Goal: Task Accomplishment & Management: Complete application form

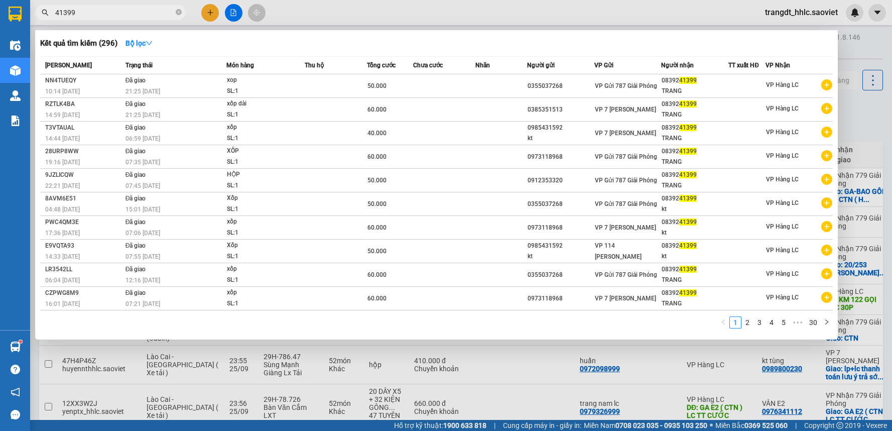
click at [152, 12] on input "41399" at bounding box center [114, 12] width 118 height 11
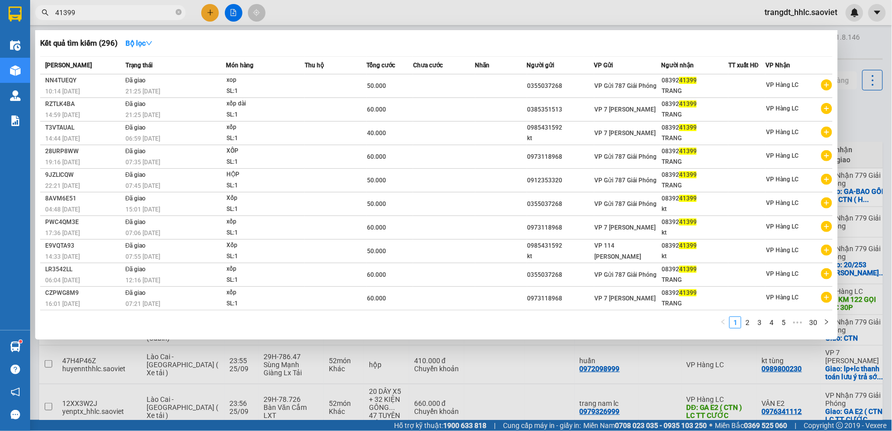
click at [152, 12] on input "41399" at bounding box center [114, 12] width 118 height 11
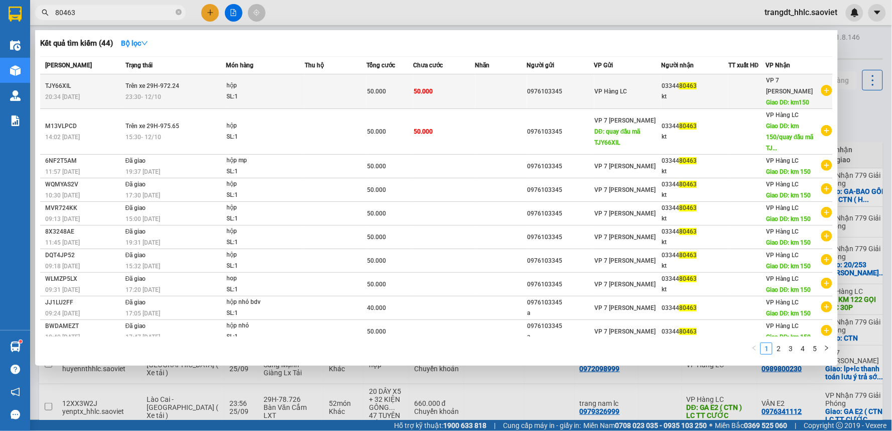
type input "80463"
click at [260, 84] on div "hộp" at bounding box center [264, 85] width 75 height 11
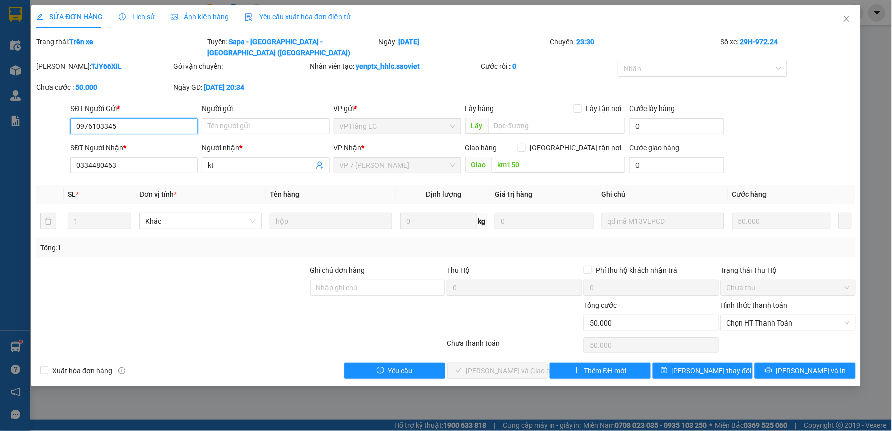
type input "0976103345"
type input "0334480463"
type input "kt"
type input "km150"
type input "0"
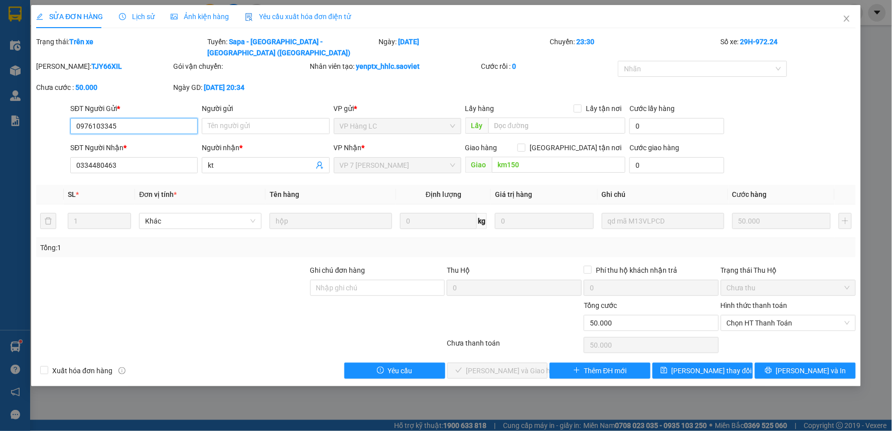
type input "50.000"
drag, startPoint x: 771, startPoint y: 309, endPoint x: 769, endPoint y: 326, distance: 17.2
click at [771, 315] on span "Chọn HT Thanh Toán" at bounding box center [788, 322] width 123 height 15
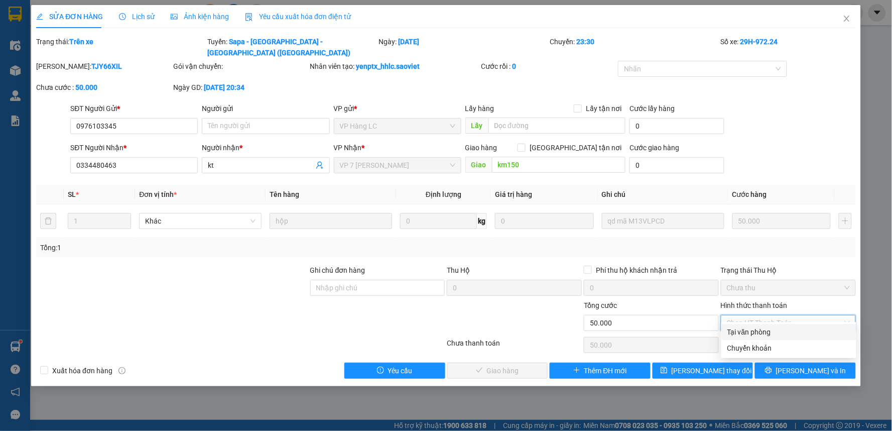
drag, startPoint x: 757, startPoint y: 332, endPoint x: 534, endPoint y: 357, distance: 223.9
click at [751, 332] on div "Tại văn phòng" at bounding box center [788, 331] width 123 height 11
type input "0"
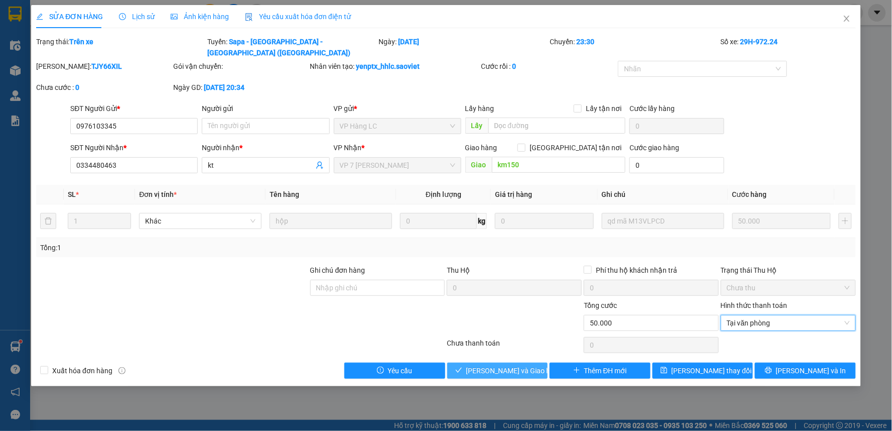
click at [506, 365] on span "[PERSON_NAME] và Giao hàng" at bounding box center [514, 370] width 96 height 11
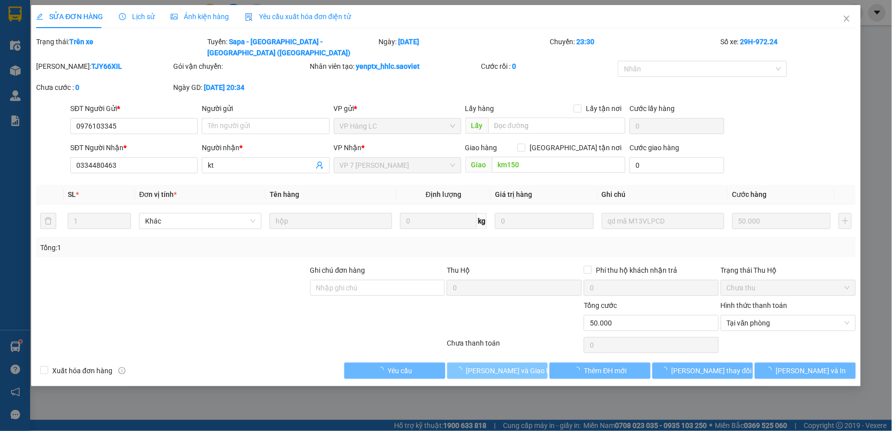
click at [506, 365] on span "[PERSON_NAME] và Giao hàng" at bounding box center [514, 370] width 96 height 11
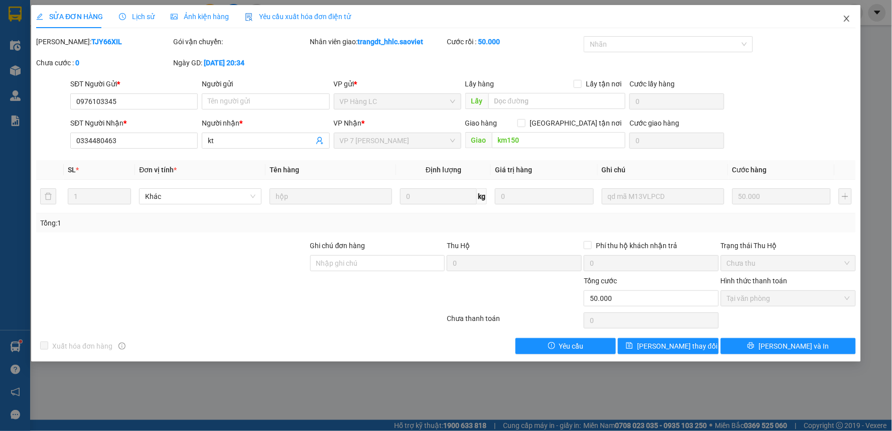
click at [845, 16] on icon "close" at bounding box center [847, 19] width 8 height 8
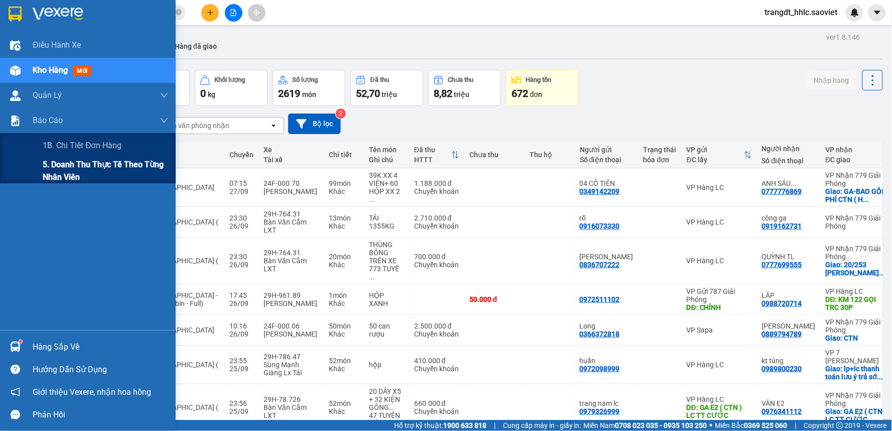
click at [59, 176] on span "5. Doanh thu thực tế theo từng nhân viên" at bounding box center [106, 170] width 126 height 25
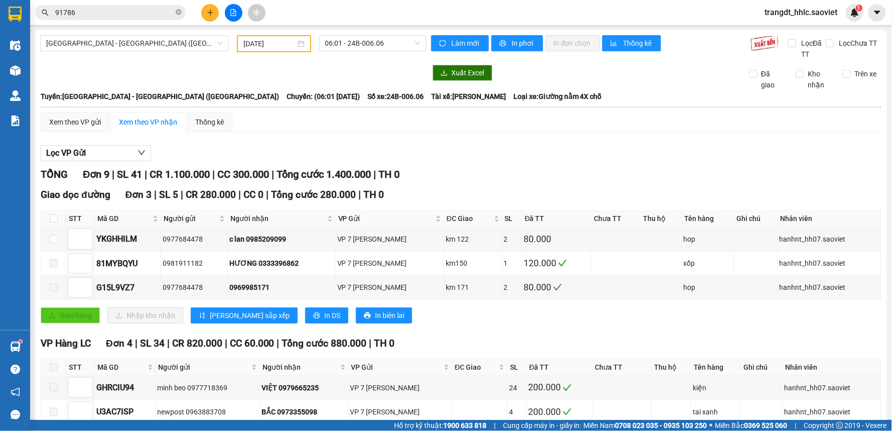
click at [787, 15] on span "trangdt_hhlc.saoviet" at bounding box center [801, 12] width 89 height 13
click at [783, 32] on span "Đăng xuất" at bounding box center [807, 31] width 68 height 11
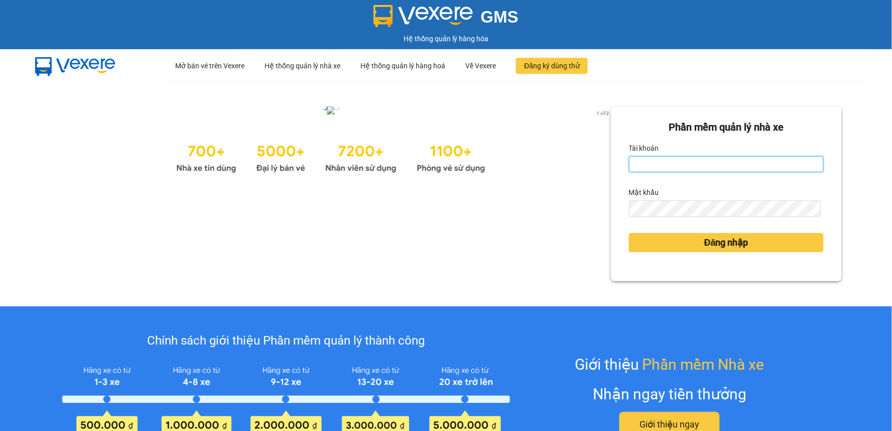
click at [674, 161] on input "Tài khoản" at bounding box center [726, 164] width 195 height 16
type input "lypt_bvlc.saoviet"
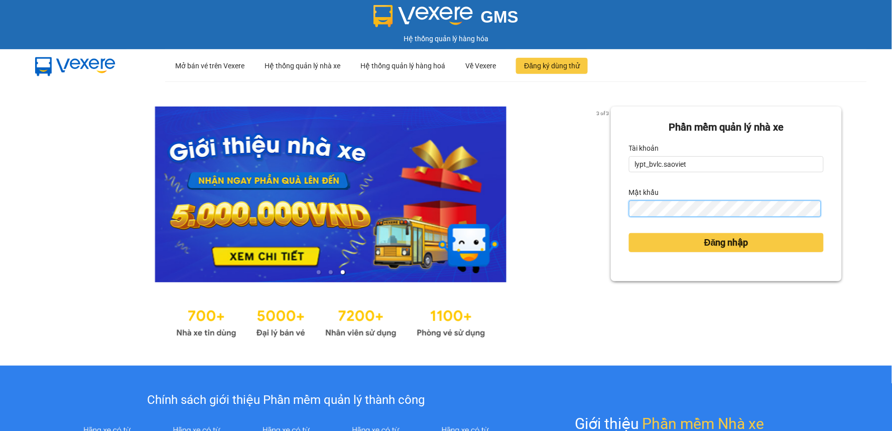
click at [629, 233] on button "Đăng nhập" at bounding box center [726, 242] width 195 height 19
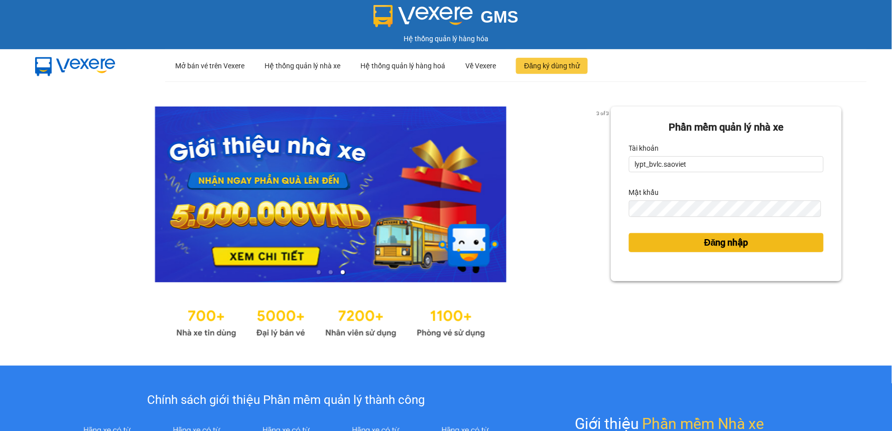
click at [708, 241] on span "Đăng nhập" at bounding box center [726, 242] width 44 height 14
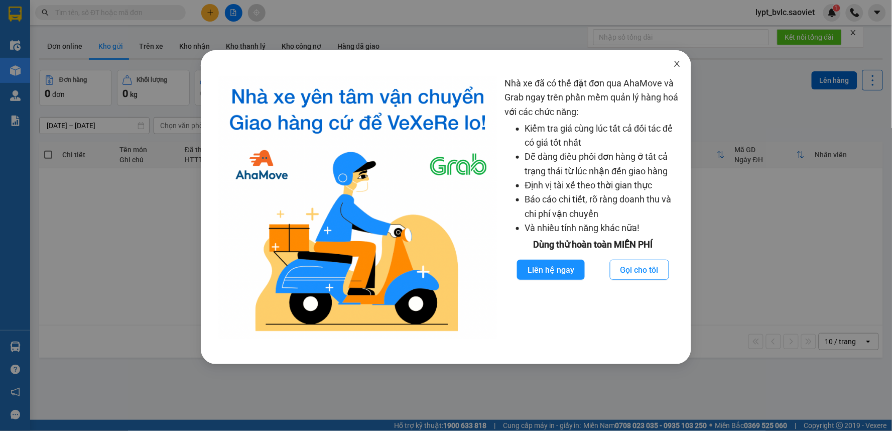
click at [679, 63] on icon "close" at bounding box center [677, 64] width 8 height 8
